Goal: Task Accomplishment & Management: Use online tool/utility

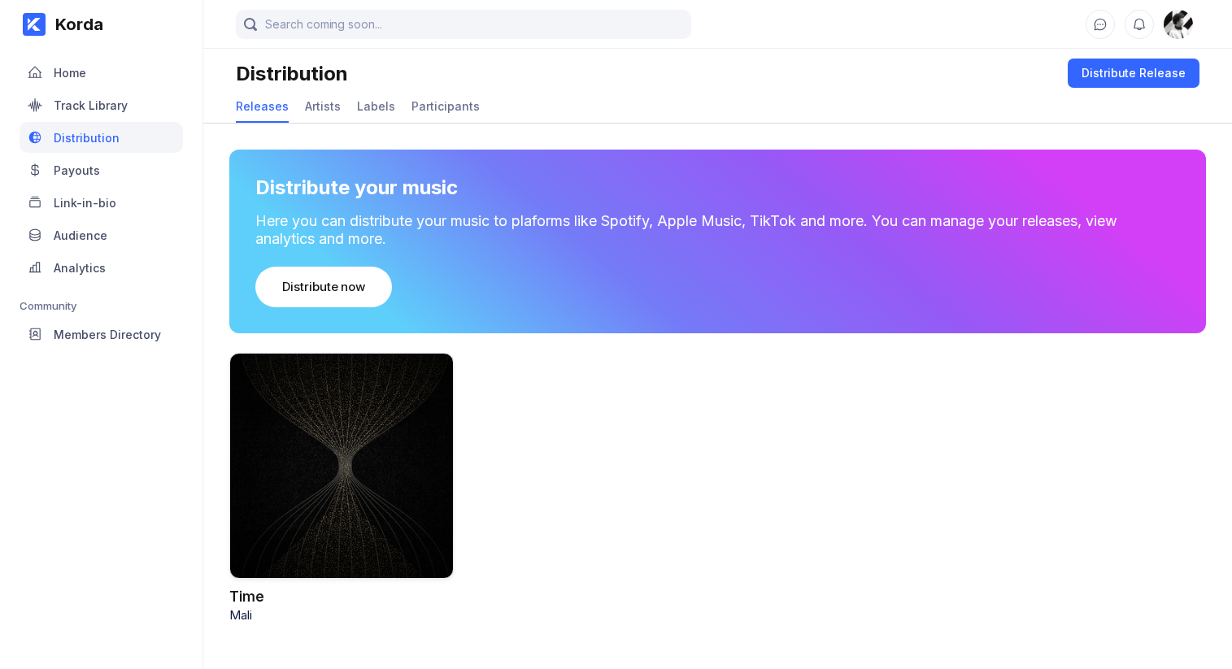
drag, startPoint x: 634, startPoint y: 347, endPoint x: 542, endPoint y: 385, distance: 99.5
click at [634, 347] on div "Distribute your music Here you can distribute your music to plaforms like Spoti…" at bounding box center [717, 373] width 1029 height 499
click at [302, 466] on div at bounding box center [341, 466] width 224 height 226
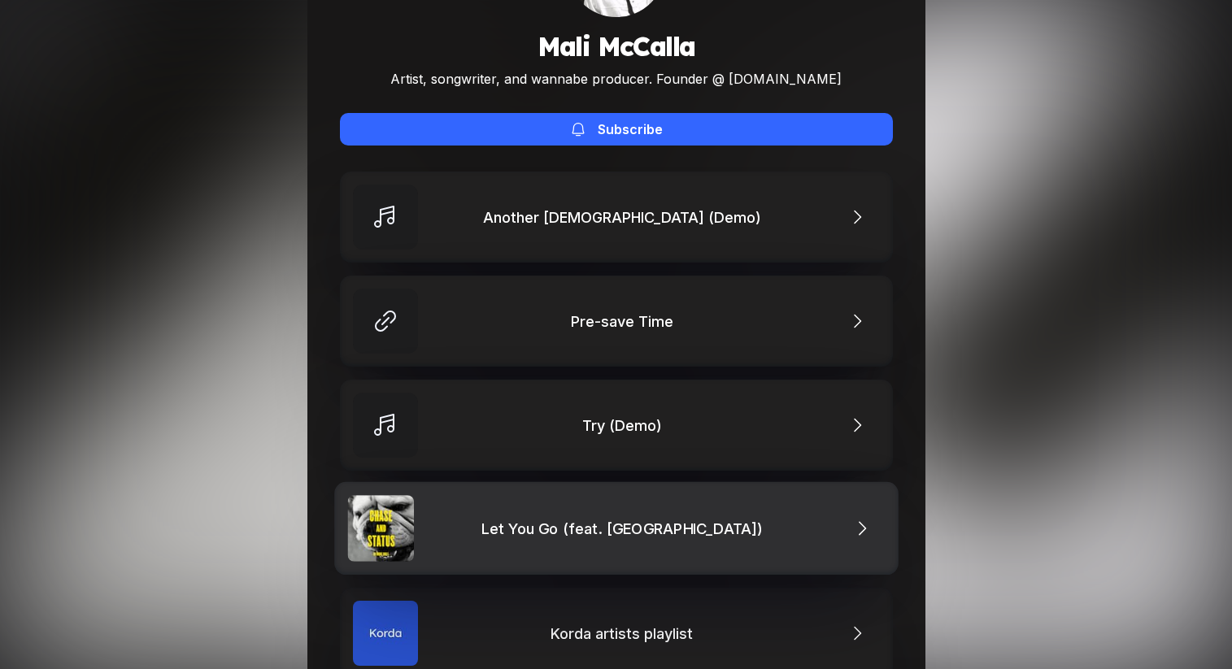
scroll to position [141, 0]
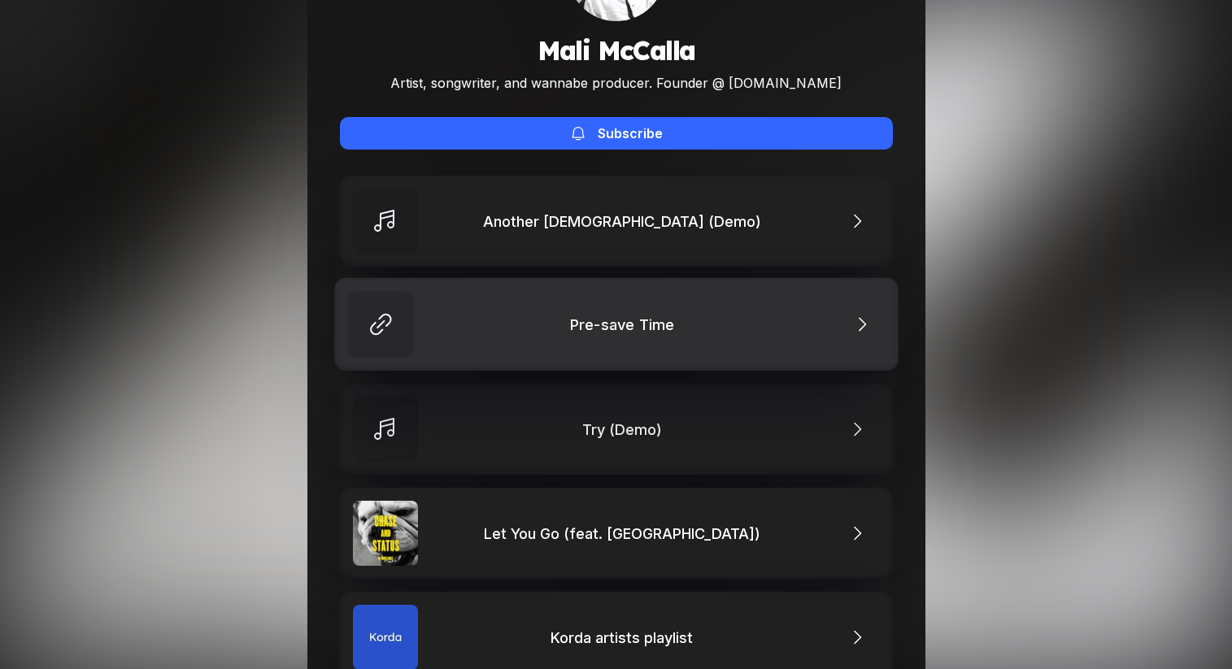
click at [595, 330] on div "Pre-save Time" at bounding box center [625, 324] width 113 height 17
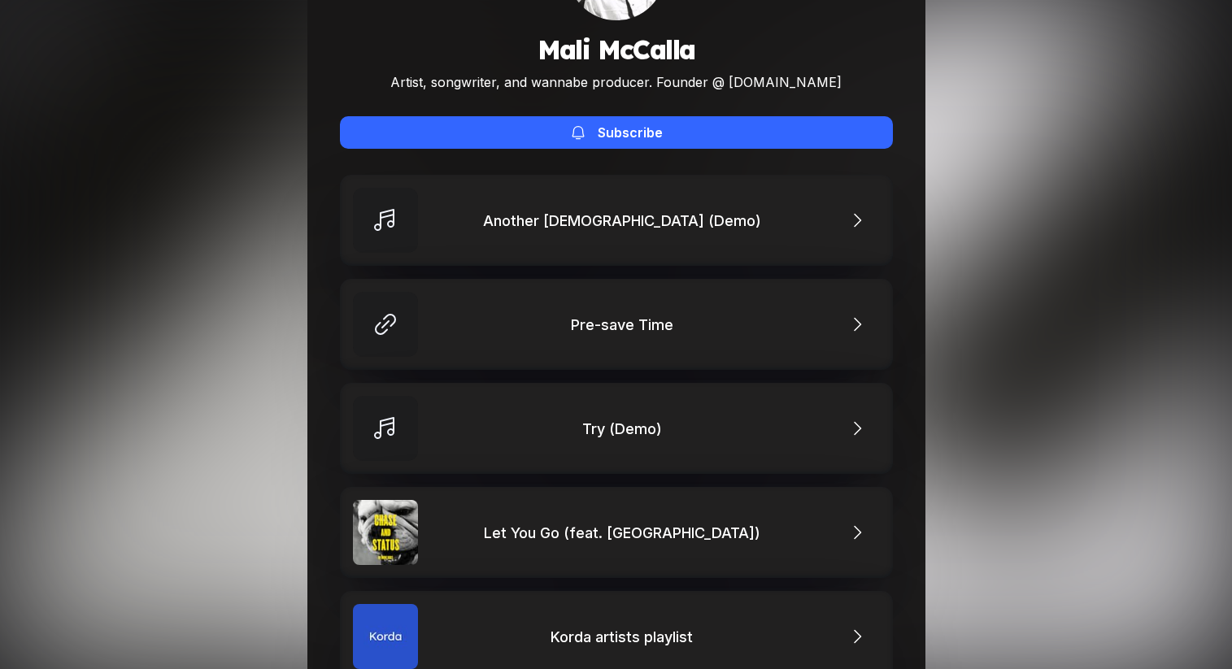
scroll to position [0, 0]
